Goal: Obtain resource: Obtain resource

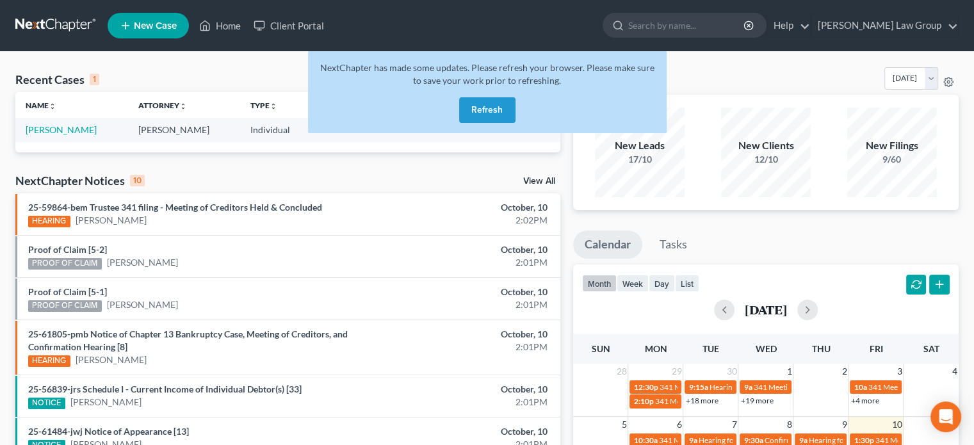
click at [483, 109] on button "Refresh" at bounding box center [487, 110] width 56 height 26
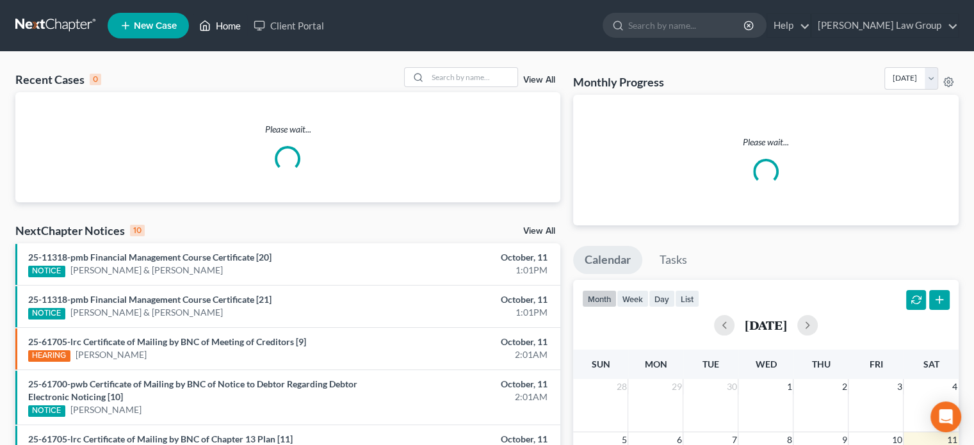
click at [228, 22] on link "Home" at bounding box center [220, 25] width 54 height 23
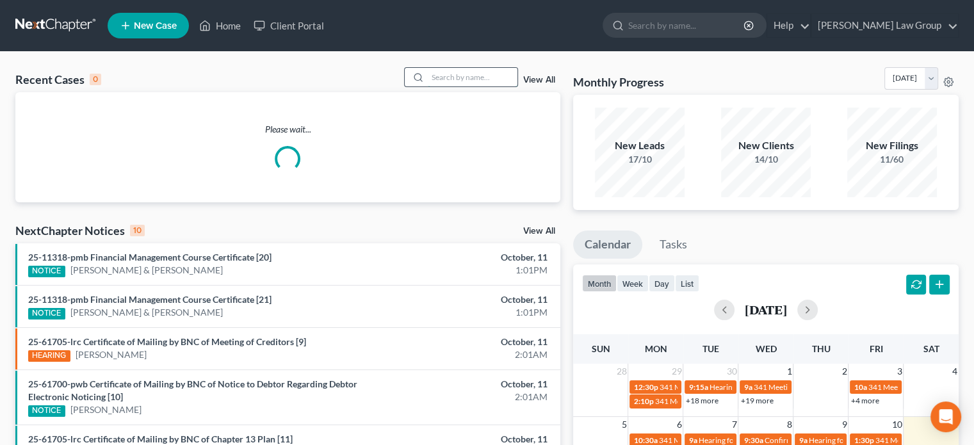
click at [464, 75] on input "search" at bounding box center [473, 77] width 90 height 19
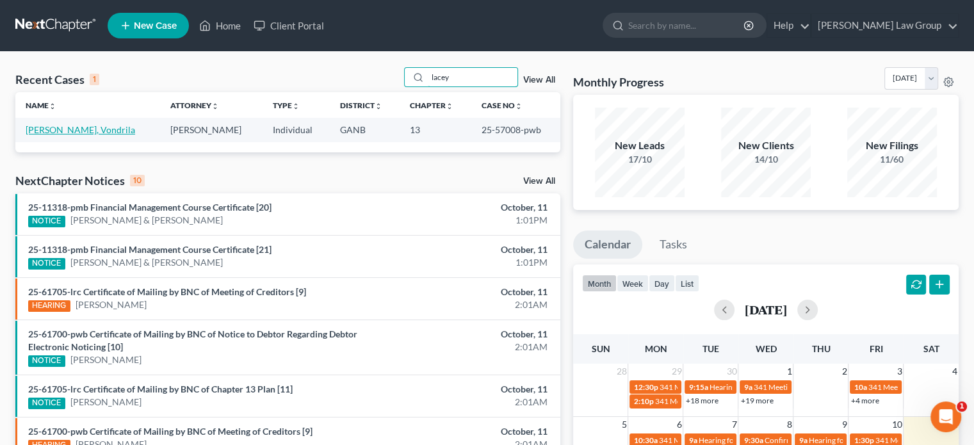
type input "lacey"
click at [45, 129] on link "Lacey, Vondrila" at bounding box center [80, 129] width 109 height 11
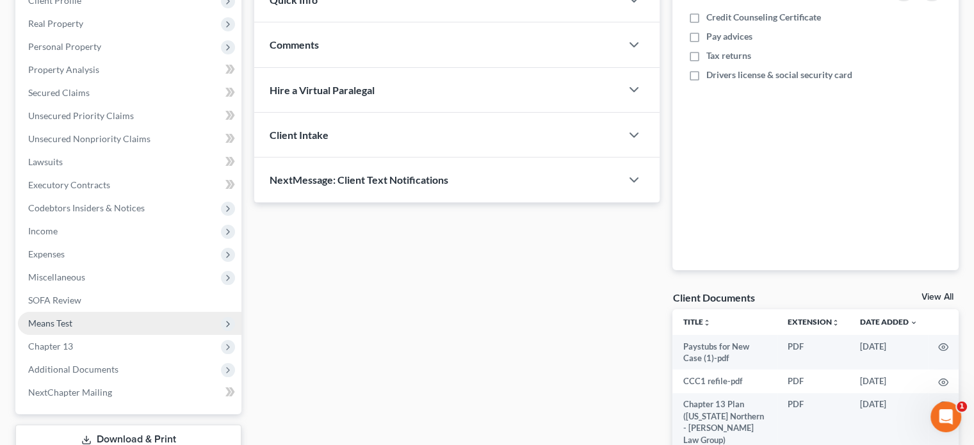
scroll to position [192, 0]
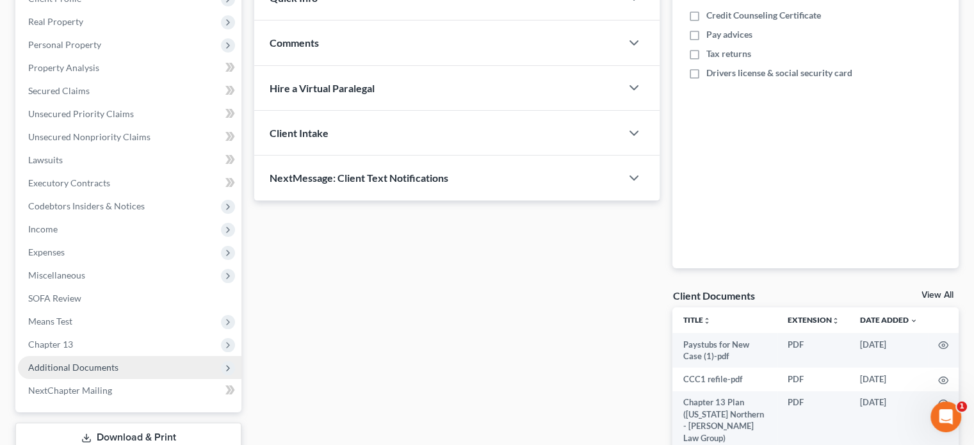
click at [81, 365] on span "Additional Documents" at bounding box center [73, 367] width 90 height 11
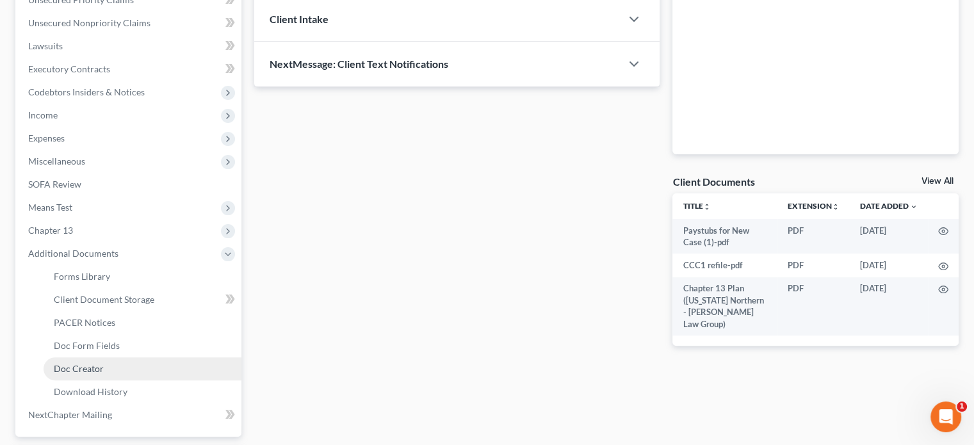
scroll to position [320, 0]
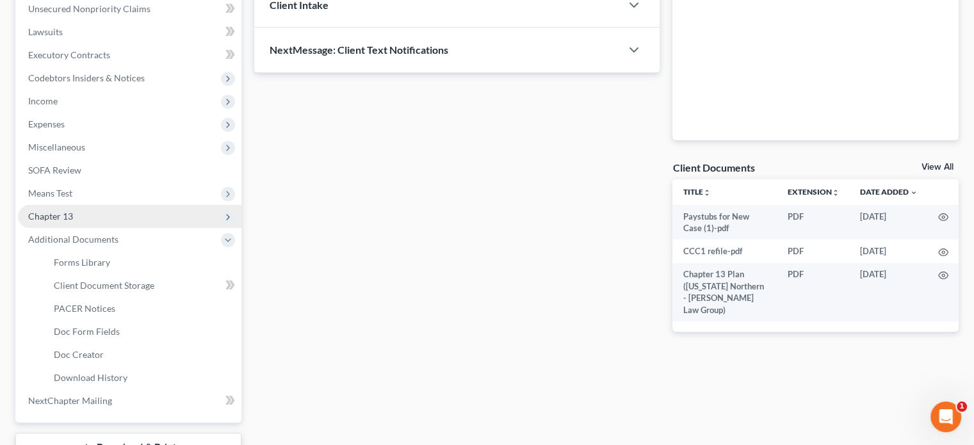
click at [58, 218] on span "Chapter 13" at bounding box center [50, 216] width 45 height 11
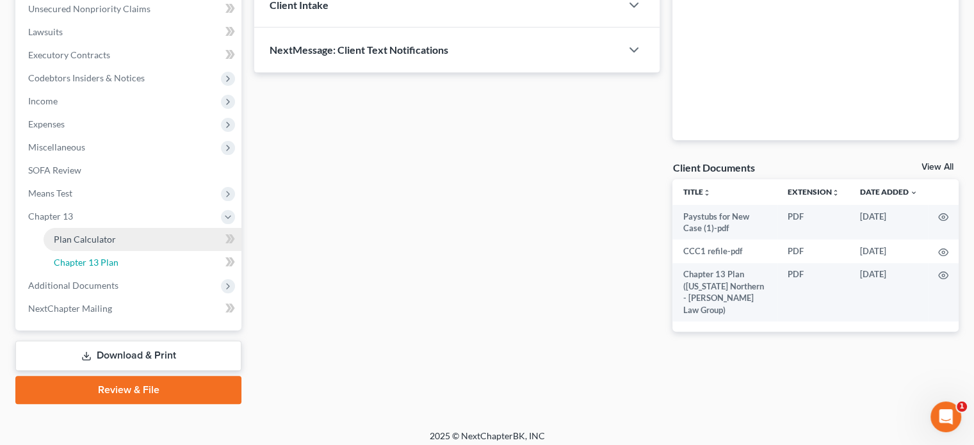
drag, startPoint x: 70, startPoint y: 259, endPoint x: 216, endPoint y: 248, distance: 146.4
click at [72, 259] on span "Chapter 13 Plan" at bounding box center [86, 262] width 65 height 11
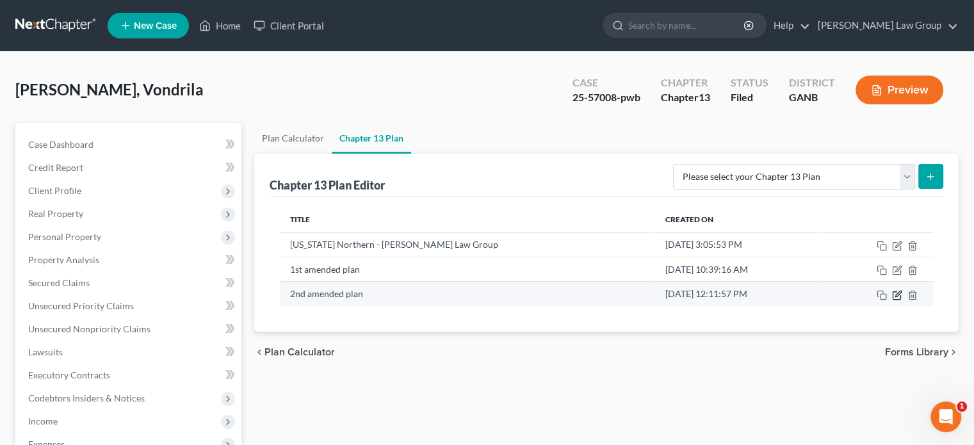
click at [897, 293] on icon "button" at bounding box center [897, 295] width 10 height 10
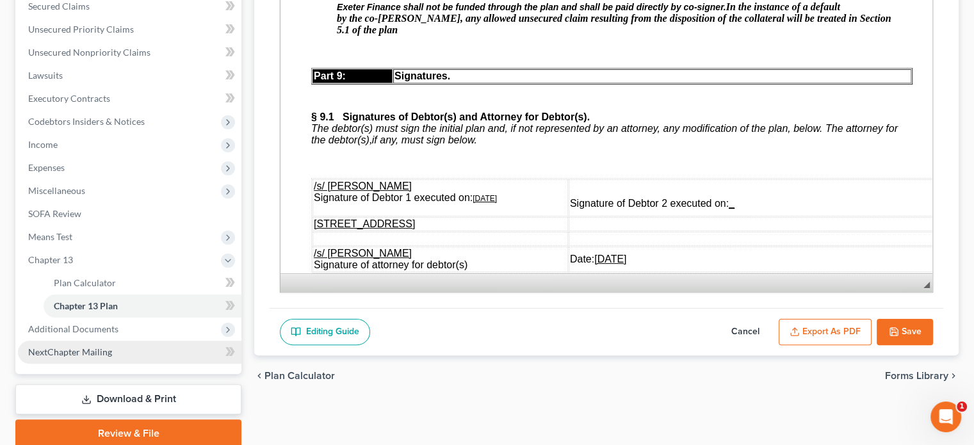
scroll to position [327, 0]
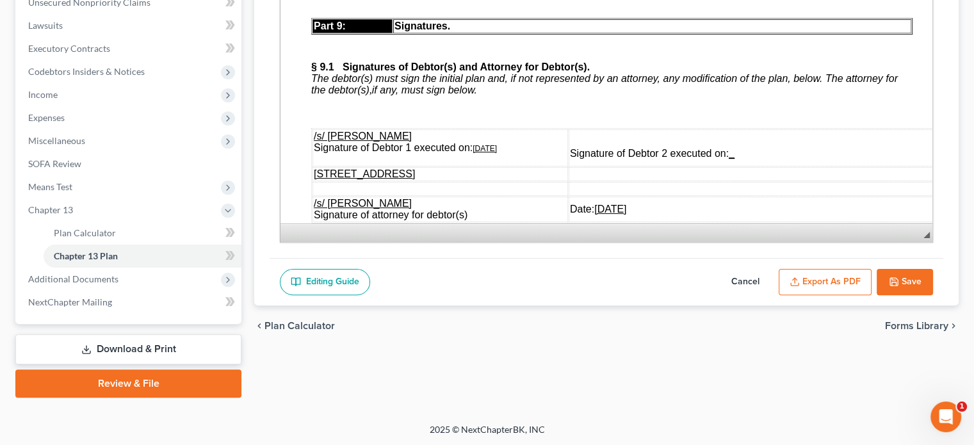
click at [118, 345] on link "Download & Print" at bounding box center [128, 349] width 226 height 30
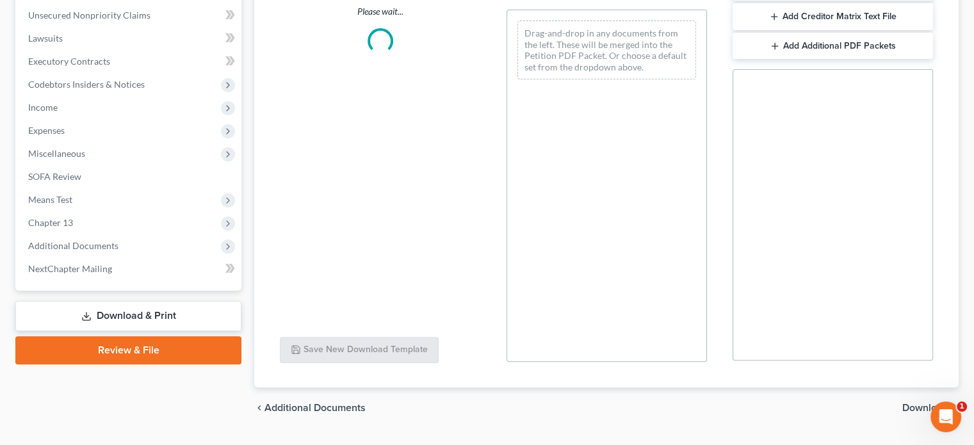
scroll to position [320, 0]
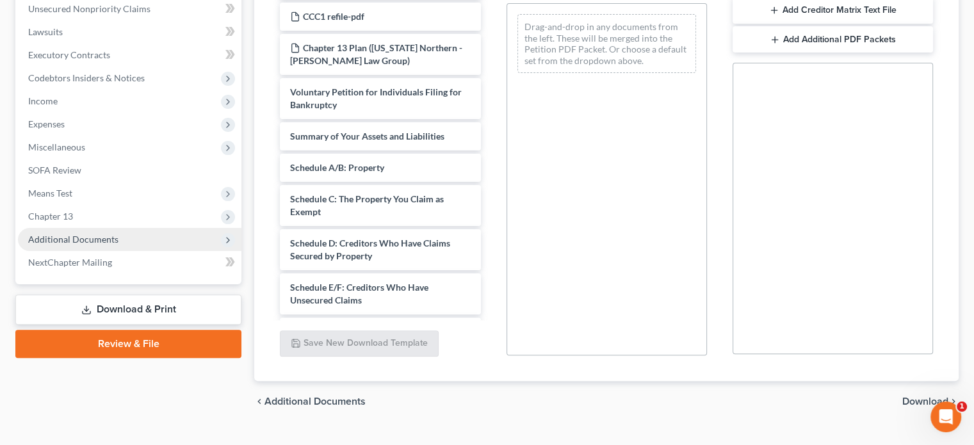
click at [60, 238] on span "Additional Documents" at bounding box center [73, 239] width 90 height 11
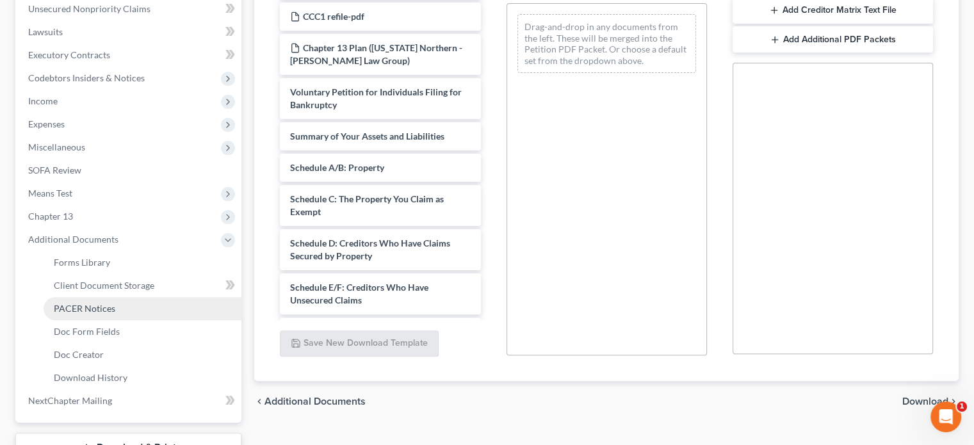
drag, startPoint x: 72, startPoint y: 307, endPoint x: 113, endPoint y: 293, distance: 42.7
click at [74, 307] on span "PACER Notices" at bounding box center [84, 308] width 61 height 11
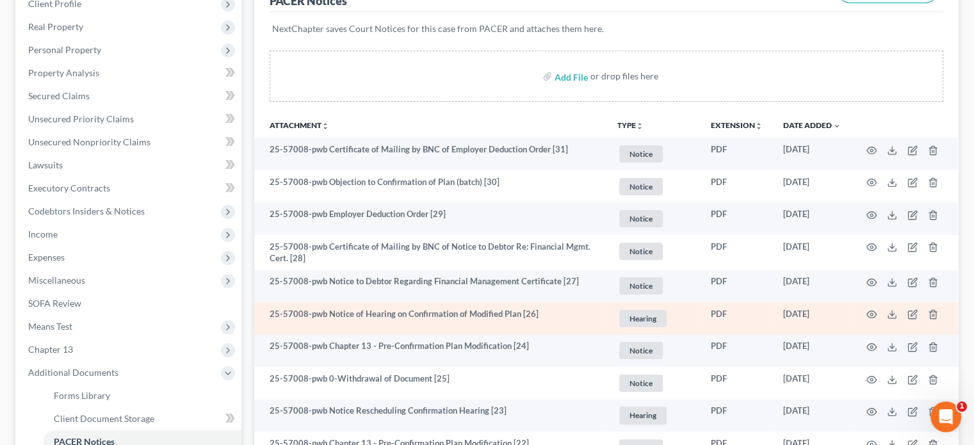
scroll to position [192, 0]
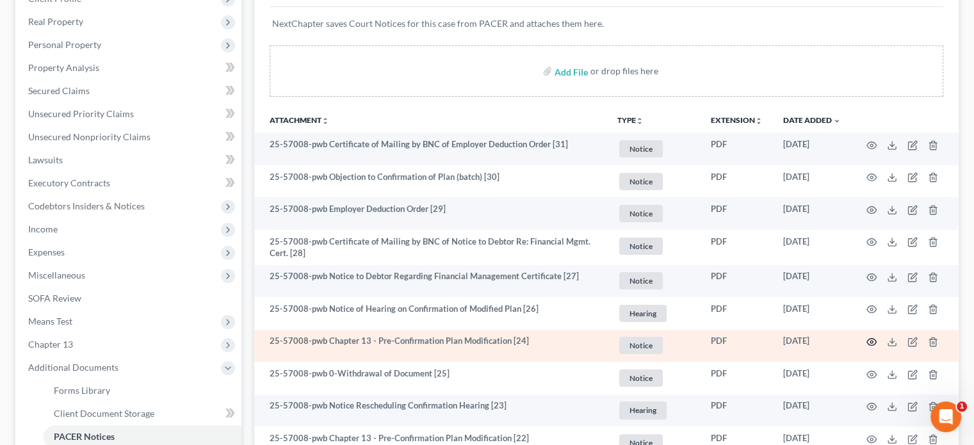
click at [873, 341] on icon "button" at bounding box center [871, 342] width 10 height 10
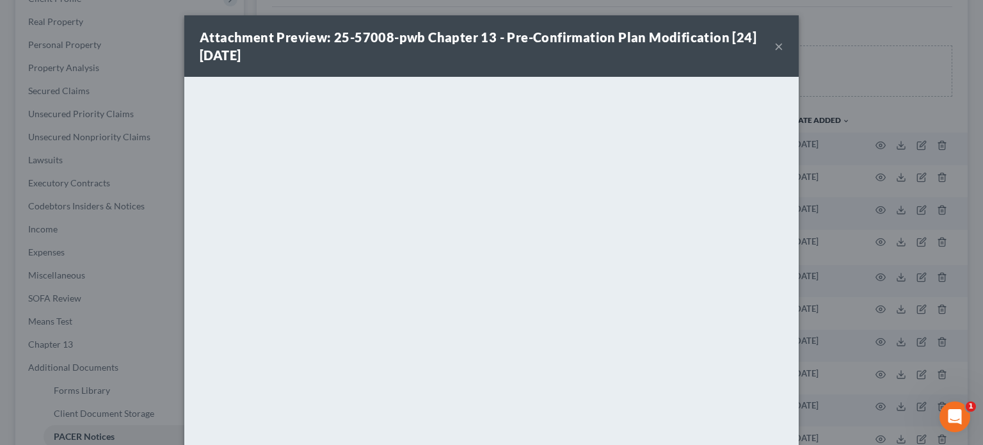
click at [775, 45] on button "×" at bounding box center [779, 45] width 9 height 15
